Goal: Find contact information: Find contact information

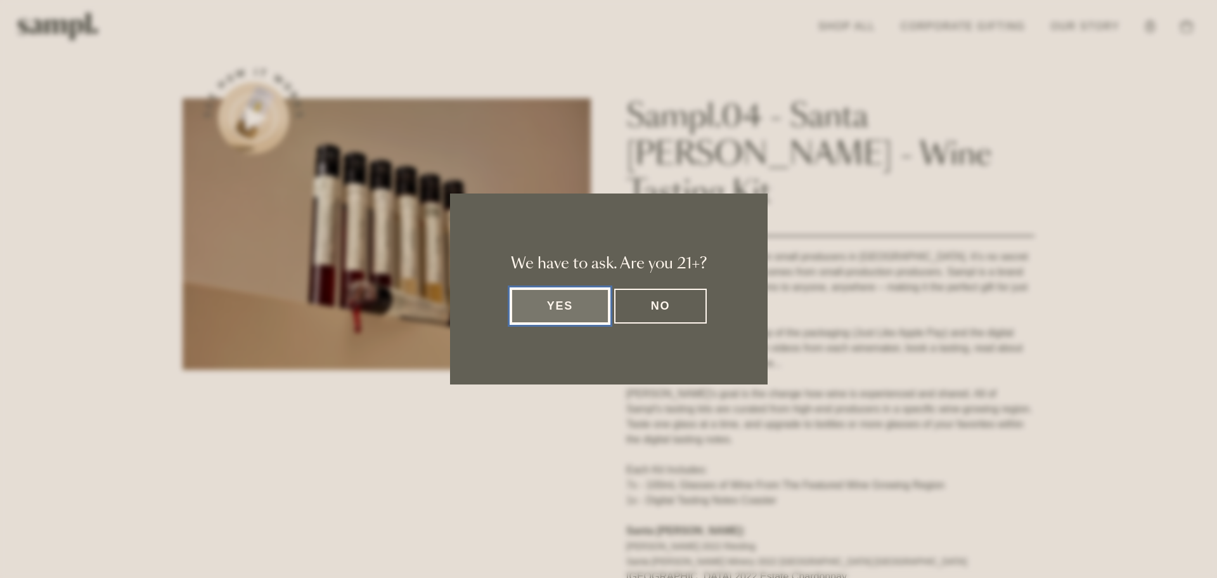
click at [566, 309] on button "Yes" at bounding box center [560, 306] width 99 height 35
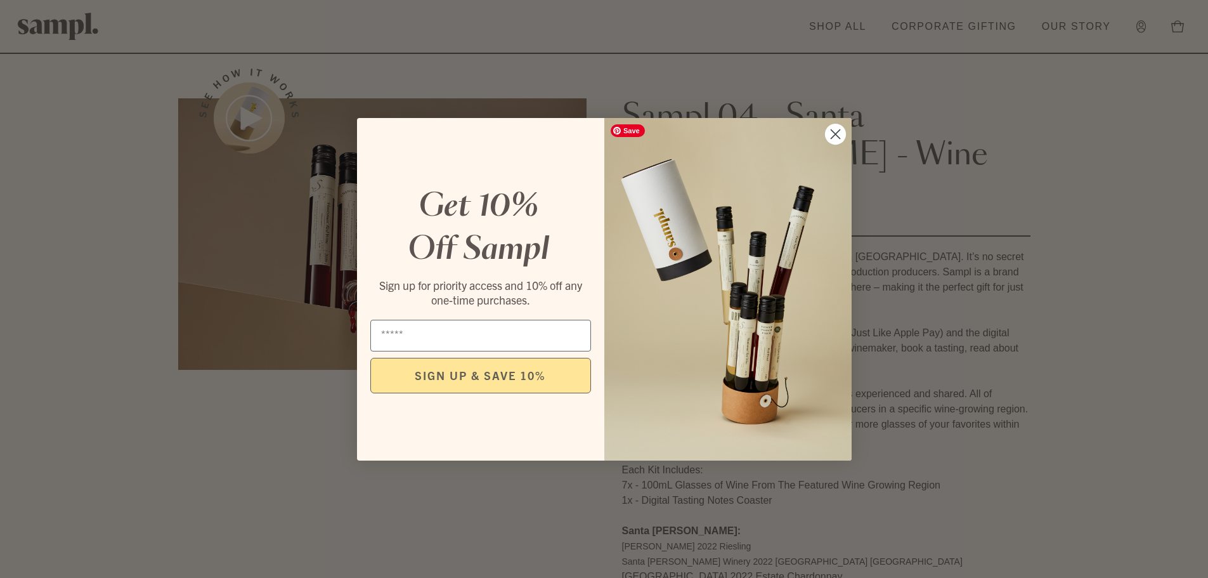
click at [835, 135] on circle "Close dialog" at bounding box center [834, 133] width 21 height 21
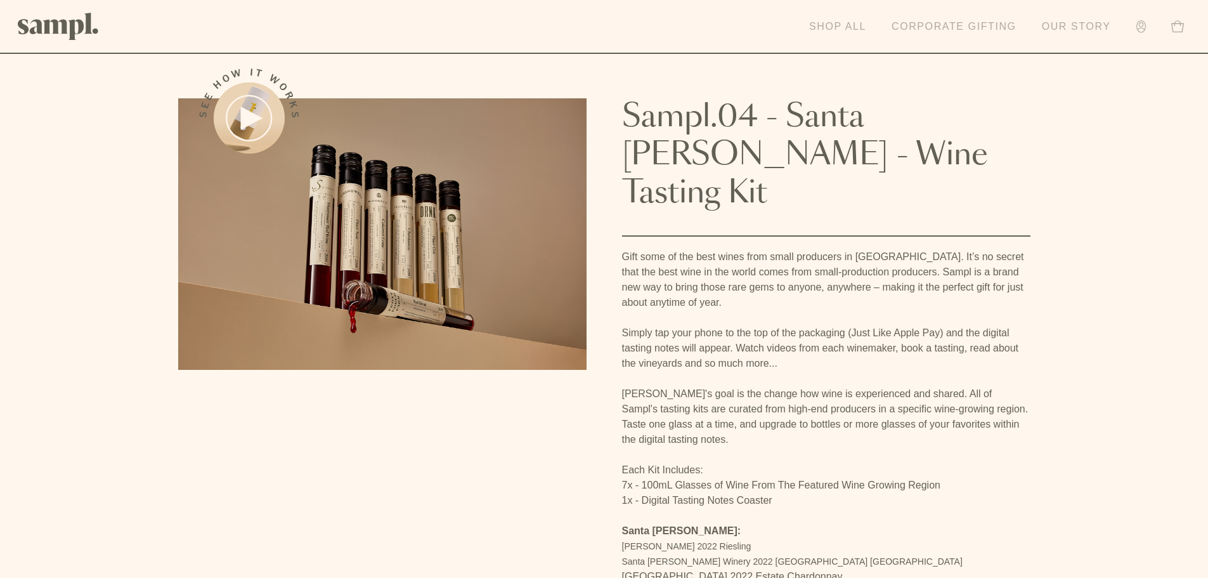
click at [850, 31] on link "Shop All" at bounding box center [838, 27] width 70 height 28
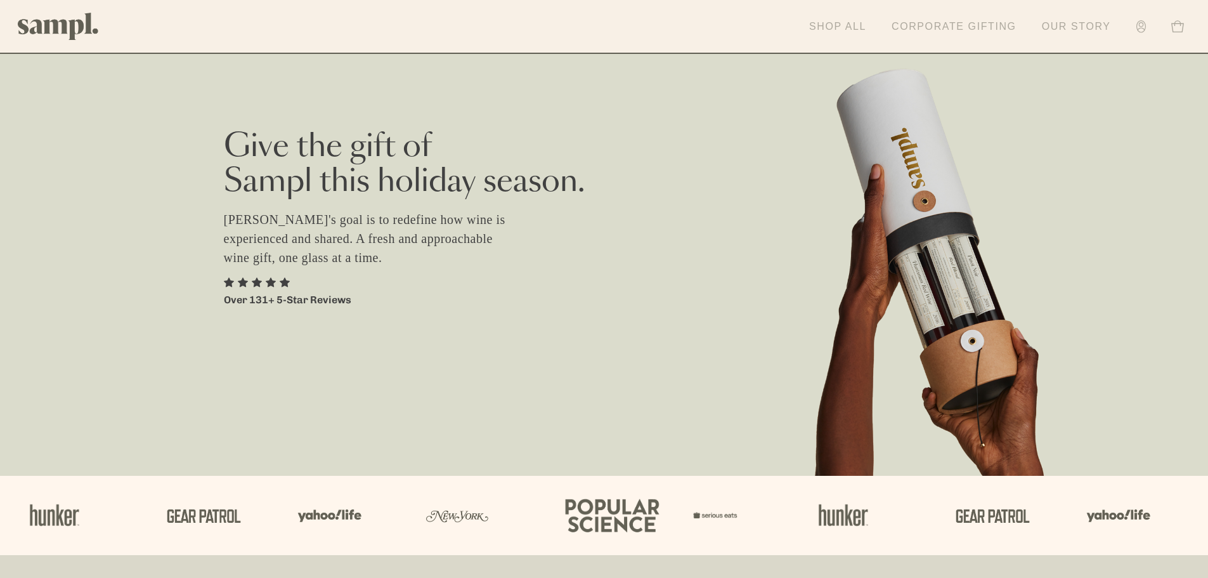
click at [1139, 26] on icon at bounding box center [1141, 26] width 10 height 13
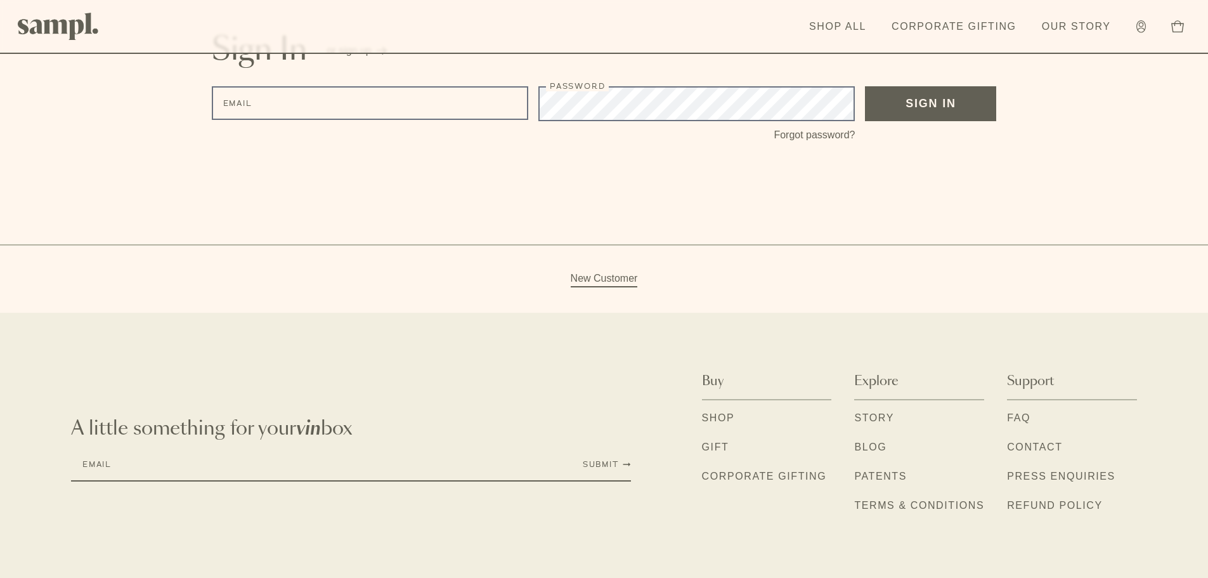
scroll to position [147, 0]
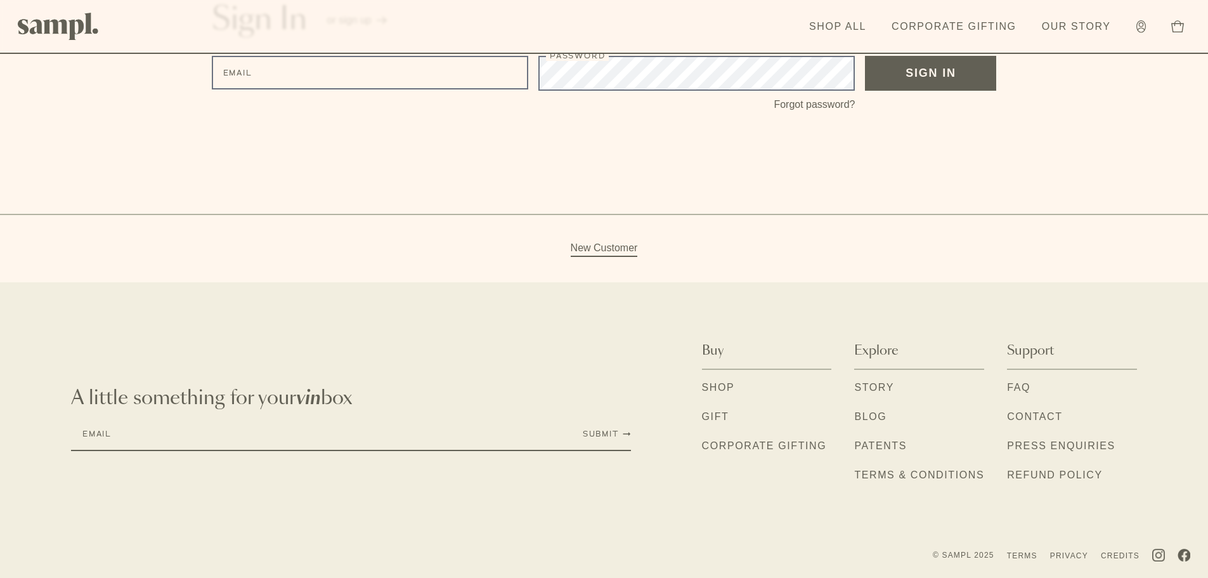
click at [1029, 413] on link "Contact" at bounding box center [1034, 417] width 55 height 16
